Goal: Find specific page/section

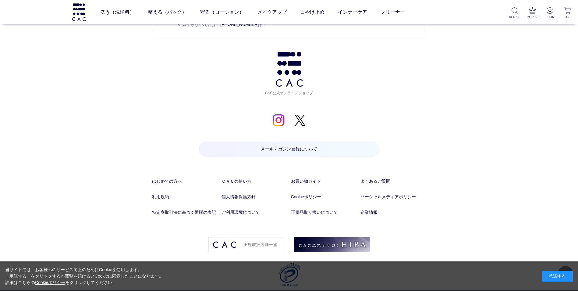
scroll to position [3112, 0]
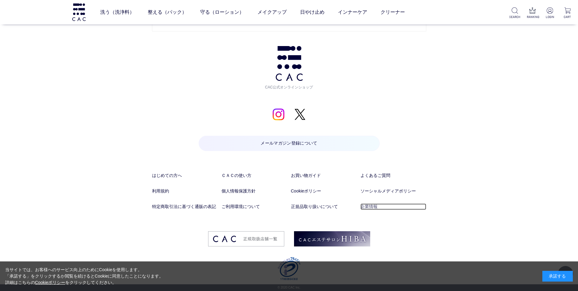
click at [368, 206] on link "企業情報" at bounding box center [393, 206] width 66 height 6
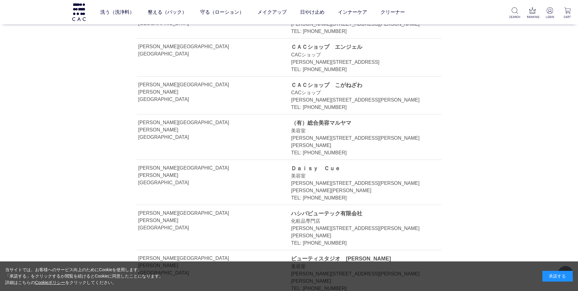
scroll to position [7644, 0]
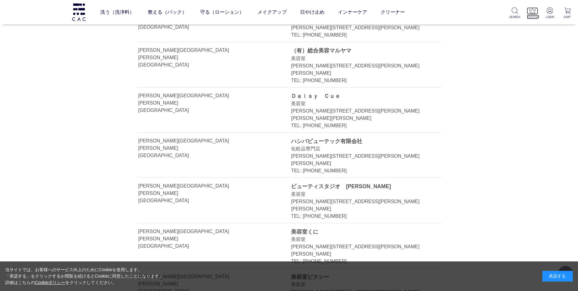
click at [531, 12] on img at bounding box center [532, 10] width 6 height 6
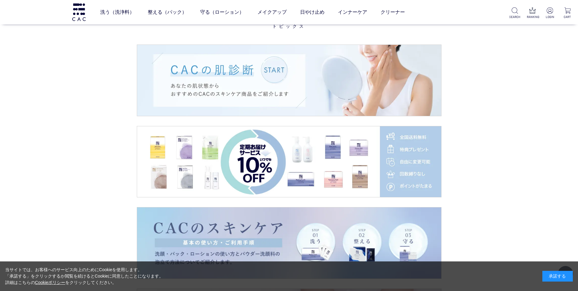
scroll to position [909, 0]
